Goal: Transaction & Acquisition: Obtain resource

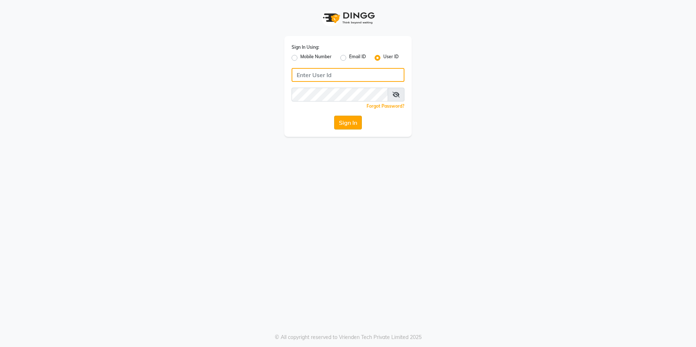
type input "blossom123"
click at [344, 122] on button "Sign In" at bounding box center [348, 123] width 28 height 14
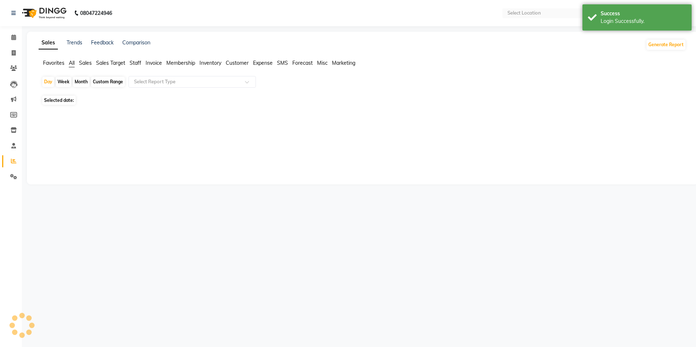
select select "en"
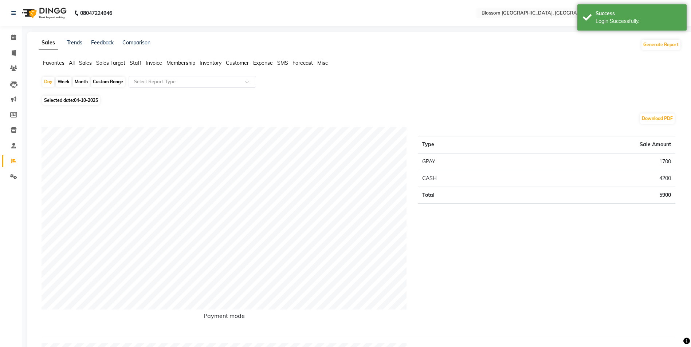
click at [152, 64] on span "Invoice" at bounding box center [154, 63] width 16 height 7
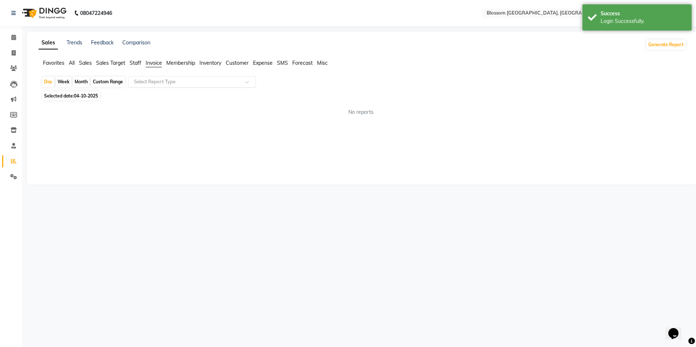
click at [242, 83] on div at bounding box center [192, 81] width 127 height 7
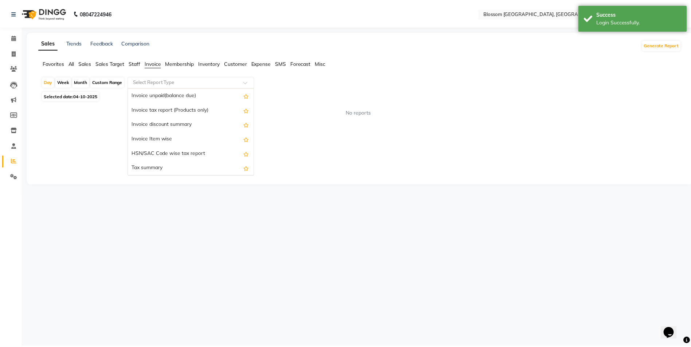
scroll to position [109, 0]
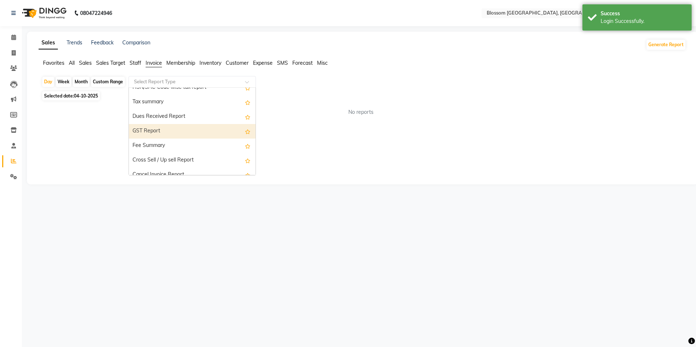
click at [181, 132] on div "GST Report" at bounding box center [192, 131] width 127 height 15
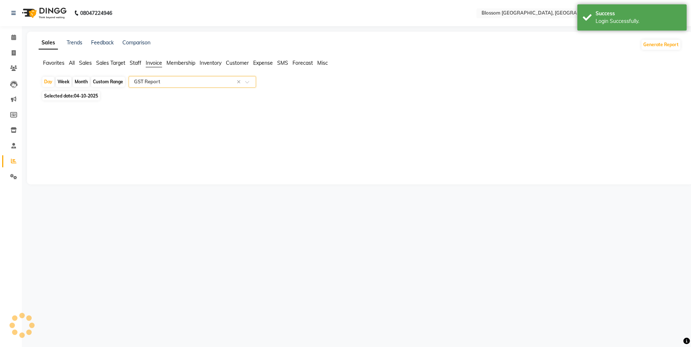
select select "full_report"
select select "csv"
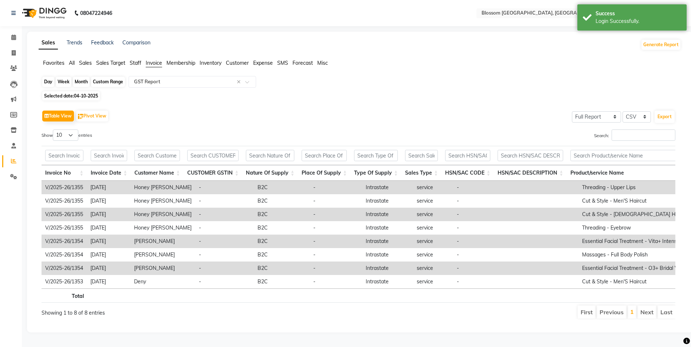
click at [46, 80] on div "Day" at bounding box center [48, 82] width 12 height 10
select select "10"
select select "2025"
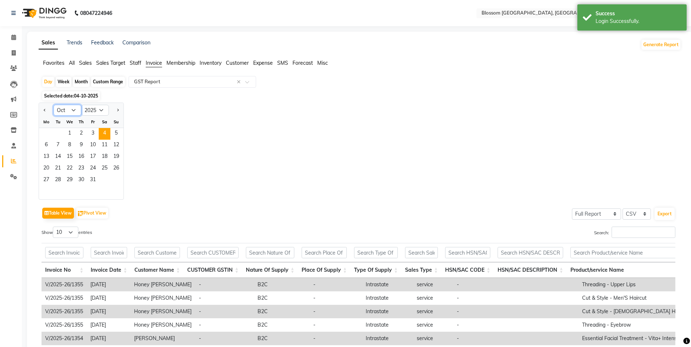
click at [77, 110] on select "Jan Feb Mar Apr May Jun [DATE] Aug Sep Oct Nov Dec" at bounding box center [68, 110] width 28 height 11
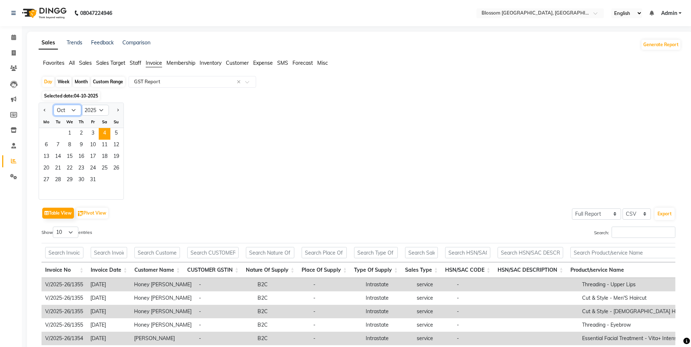
select select "8"
click at [54, 105] on select "Jan Feb Mar Apr May Jun [DATE] Aug Sep Oct Nov Dec" at bounding box center [68, 110] width 28 height 11
click at [48, 144] on span "4" at bounding box center [46, 146] width 12 height 12
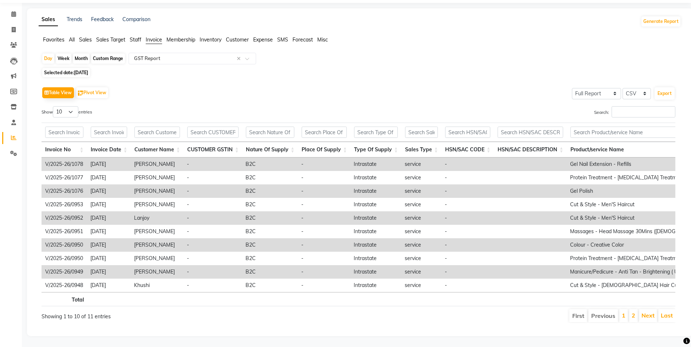
scroll to position [0, 0]
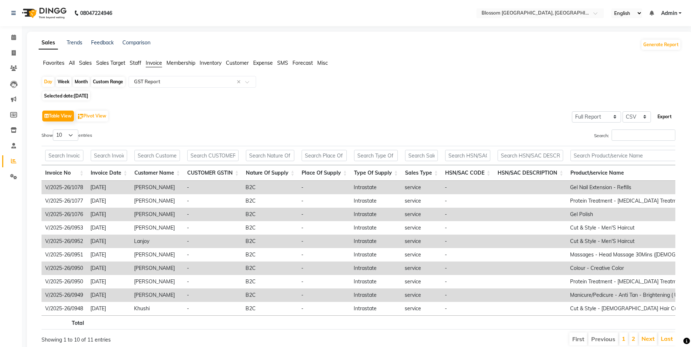
click at [666, 119] on button "Export" at bounding box center [664, 117] width 20 height 12
click at [48, 80] on div "Day" at bounding box center [48, 82] width 12 height 10
select select "8"
select select "2025"
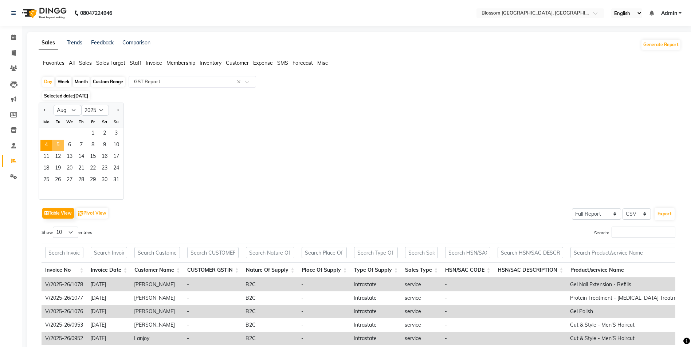
click at [61, 145] on span "5" at bounding box center [58, 146] width 12 height 12
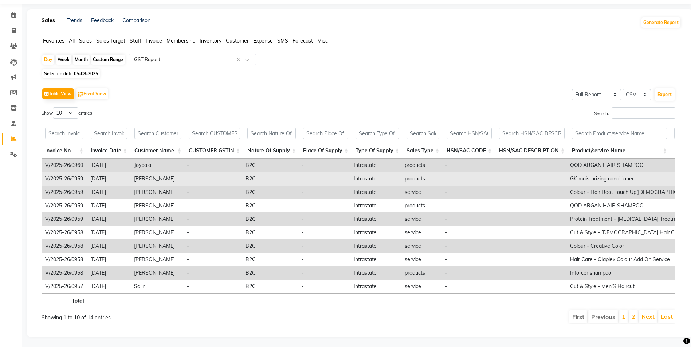
scroll to position [34, 0]
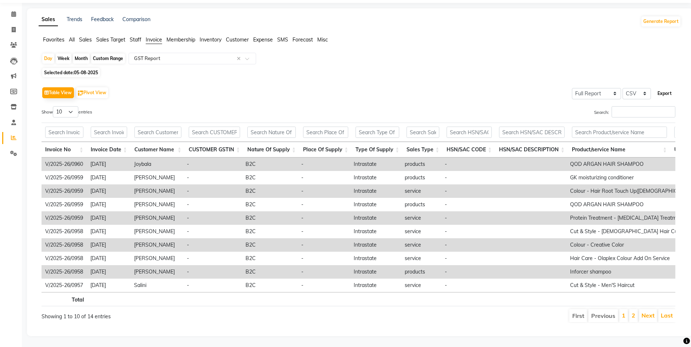
click at [671, 87] on button "Export" at bounding box center [664, 93] width 20 height 12
click at [46, 54] on div "Day" at bounding box center [48, 59] width 12 height 10
select select "8"
select select "2025"
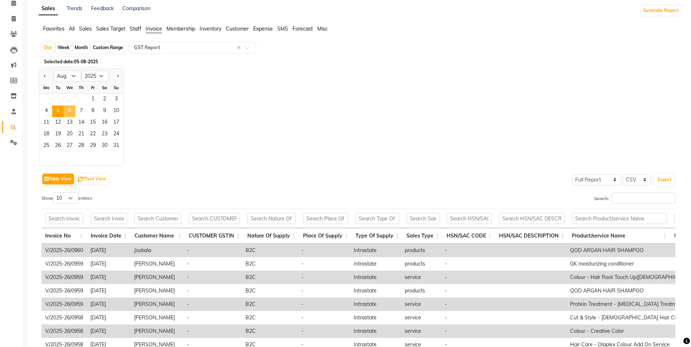
click at [71, 110] on span "6" at bounding box center [70, 112] width 12 height 12
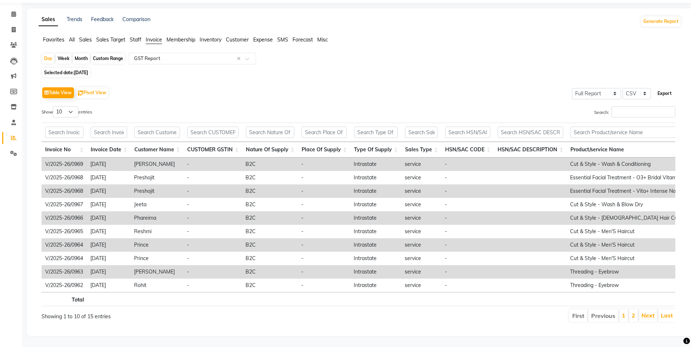
click at [670, 87] on button "Export" at bounding box center [664, 93] width 20 height 12
